Goal: Navigation & Orientation: Find specific page/section

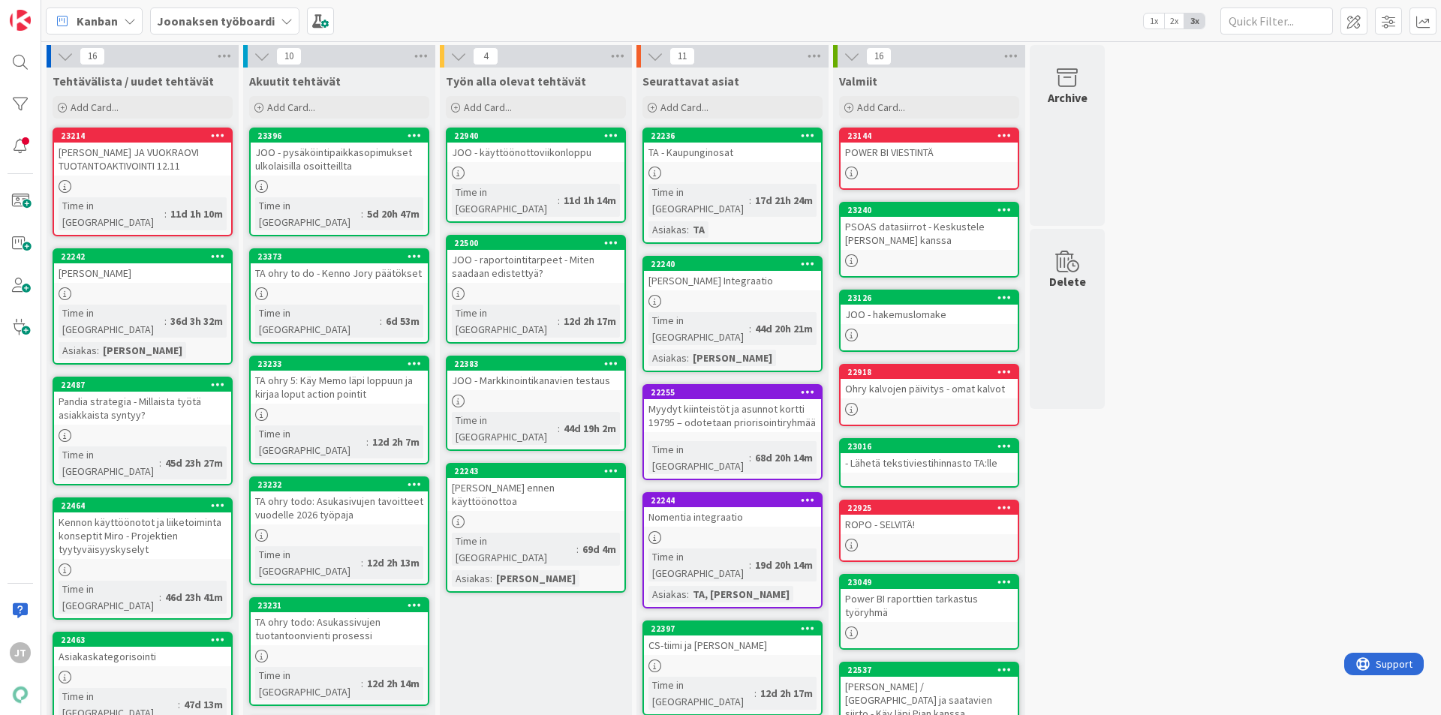
click at [194, 23] on b "Joonaksen työboardi" at bounding box center [216, 21] width 118 height 15
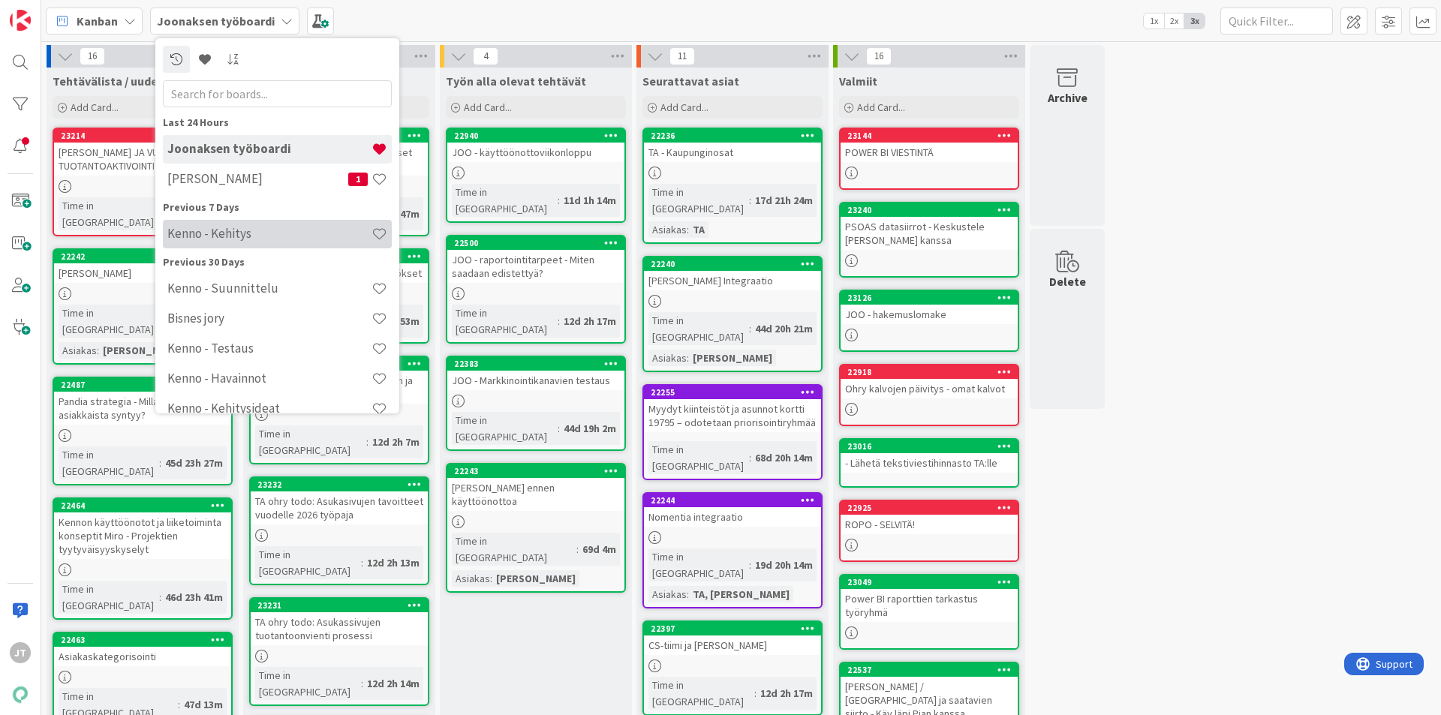
click at [250, 241] on h4 "Kenno - Kehitys" at bounding box center [269, 233] width 204 height 15
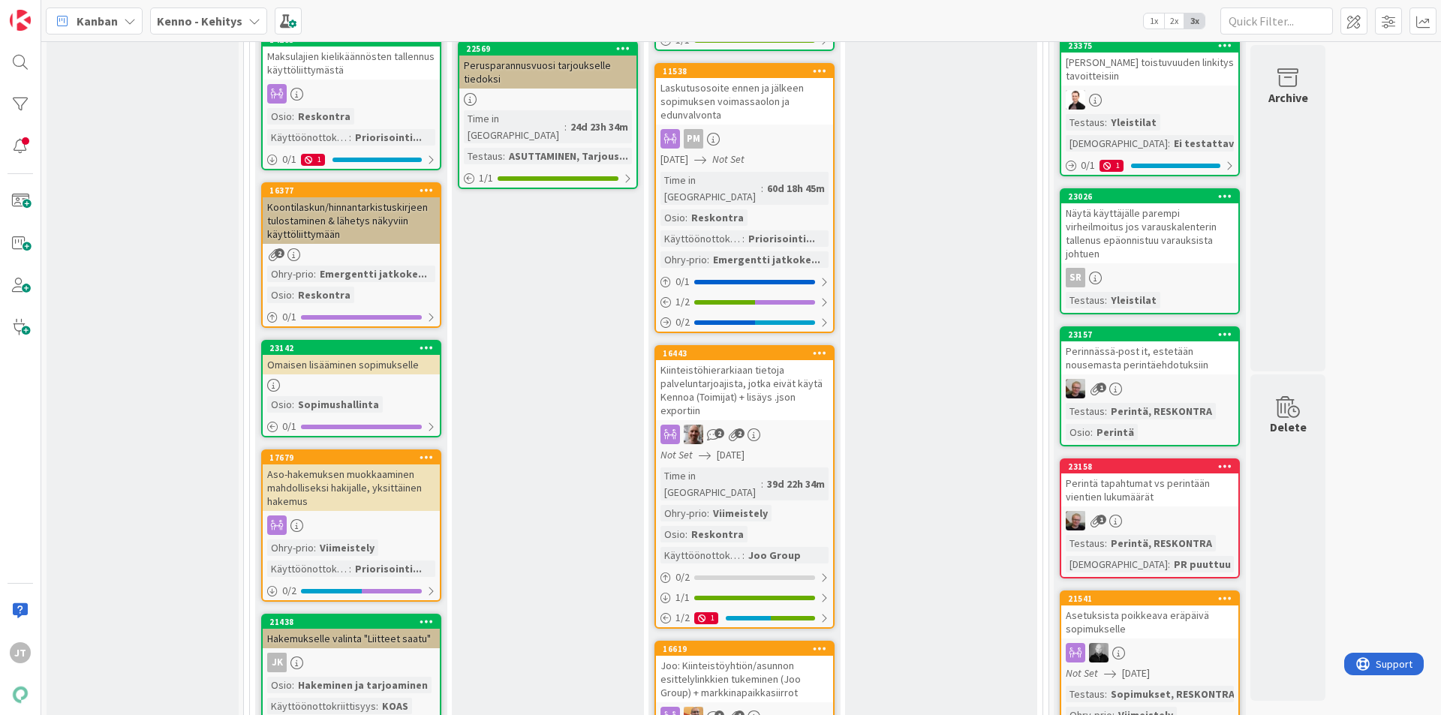
scroll to position [526, 0]
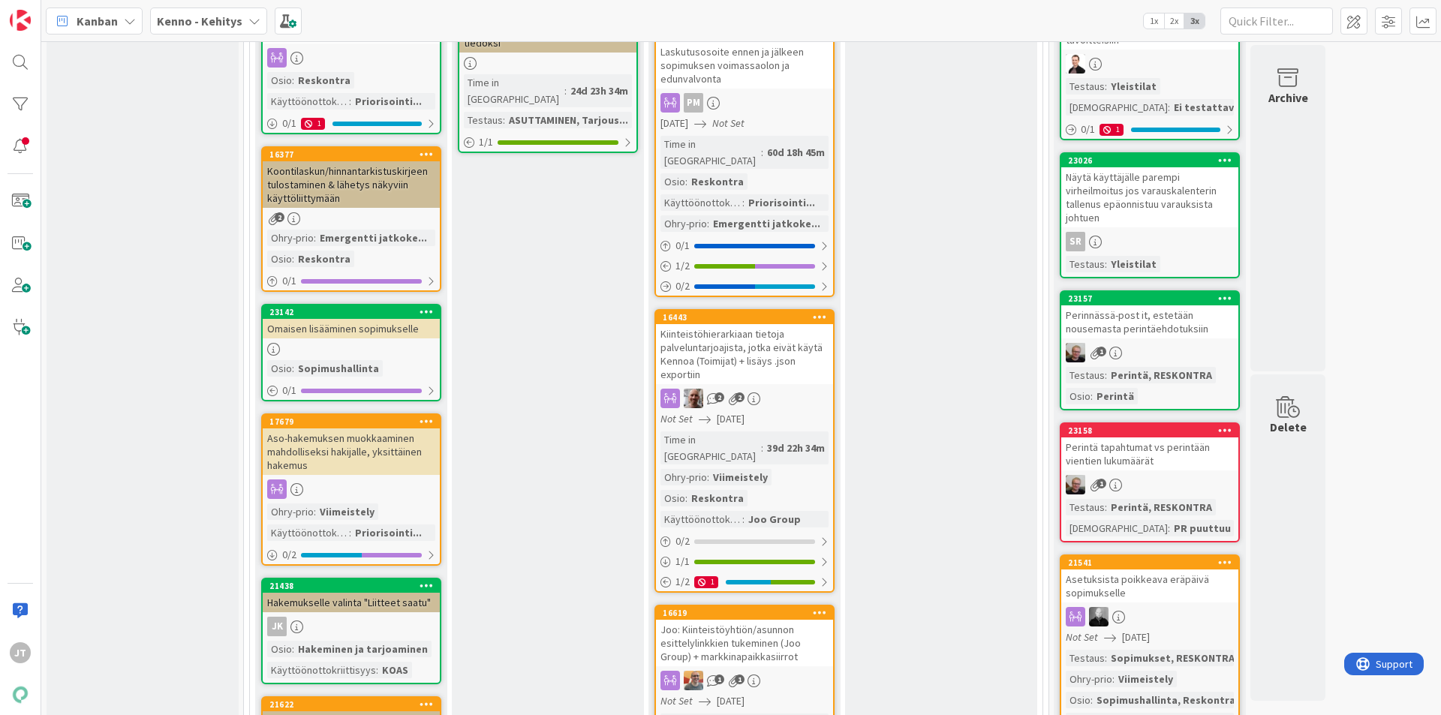
click at [760, 329] on div "Kiinteistöhierarkiaan tietoja palveluntarjoajista, jotka eivät käytä Kennoa (To…" at bounding box center [744, 354] width 177 height 60
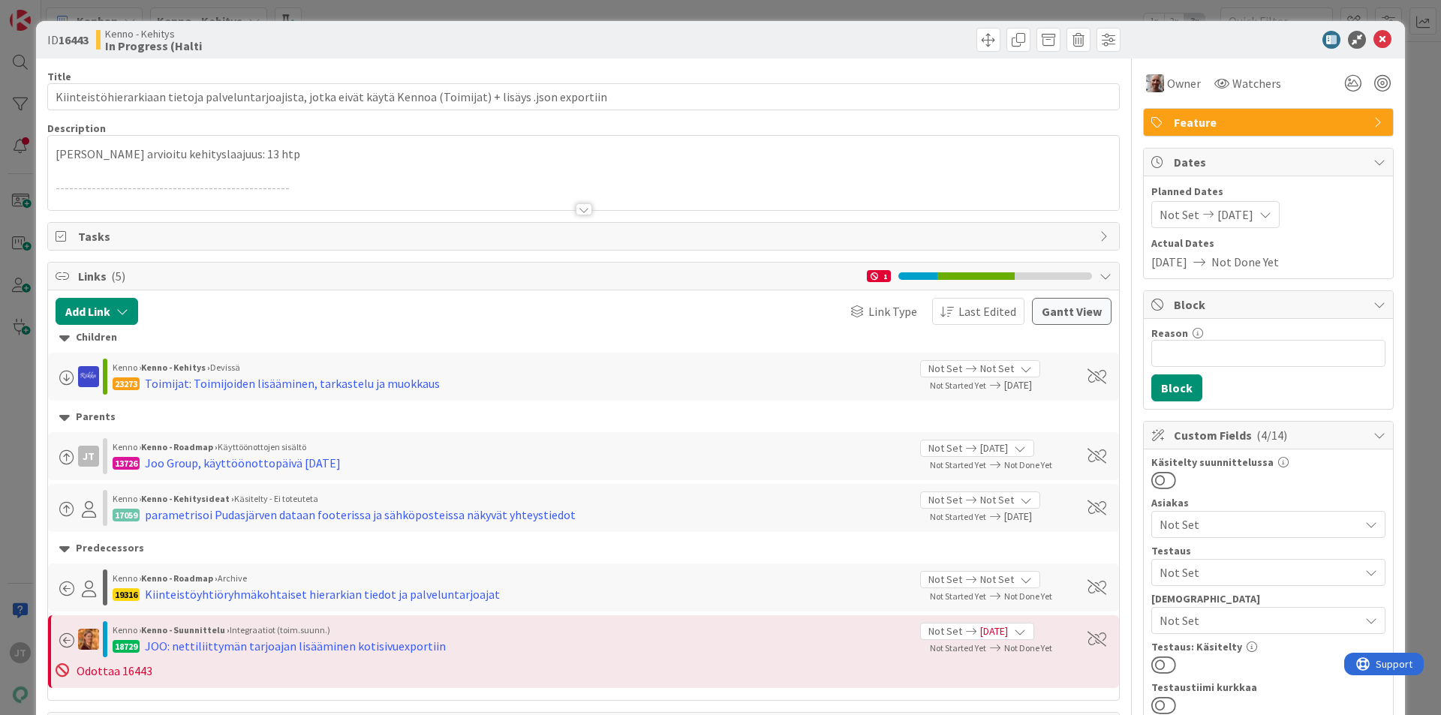
click at [578, 208] on div at bounding box center [584, 209] width 17 height 12
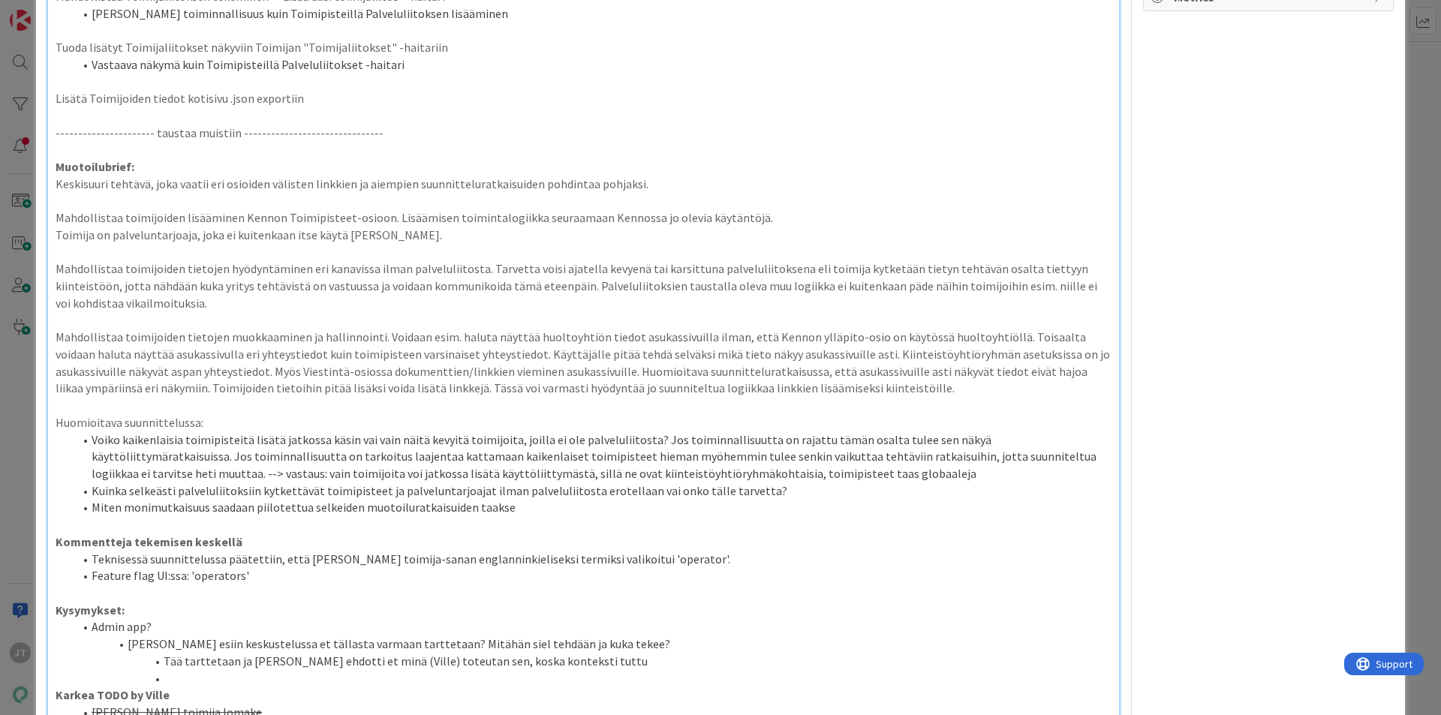
scroll to position [1577, 0]
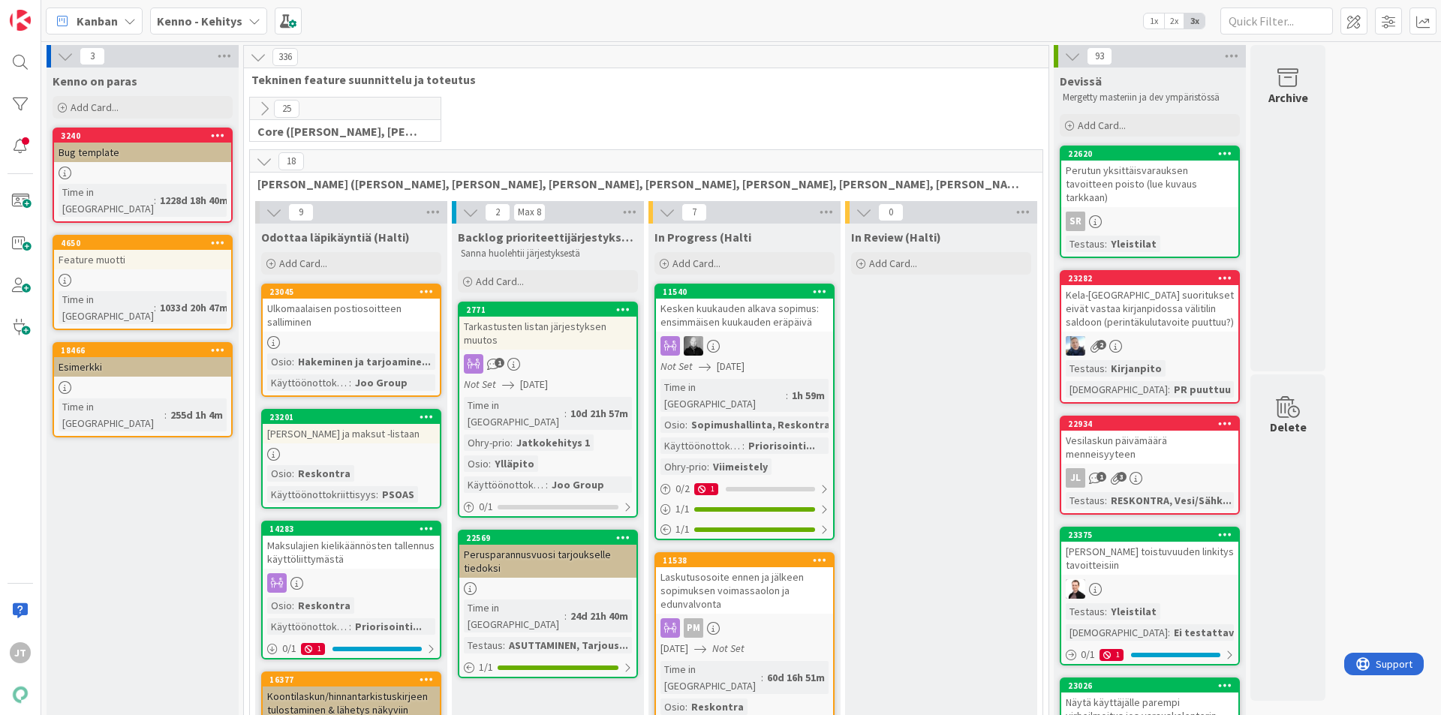
scroll to position [2346, 0]
